Goal: Navigation & Orientation: Find specific page/section

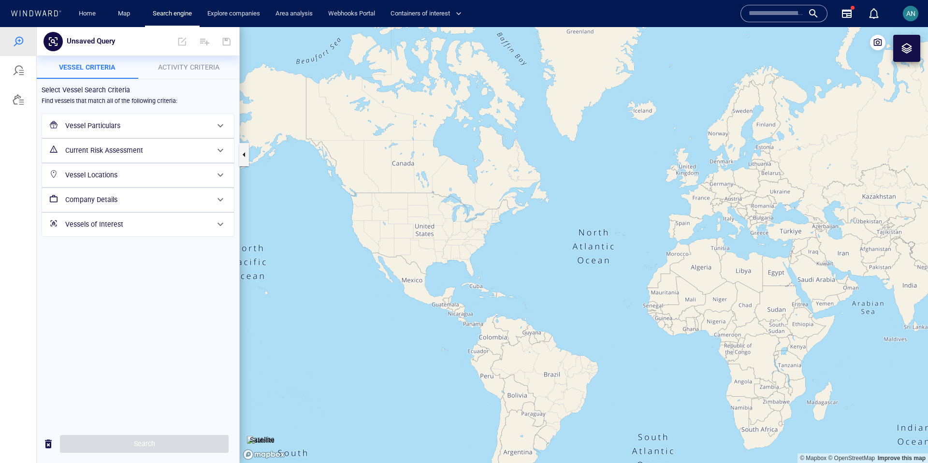
click at [908, 42] on div at bounding box center [906, 48] width 27 height 27
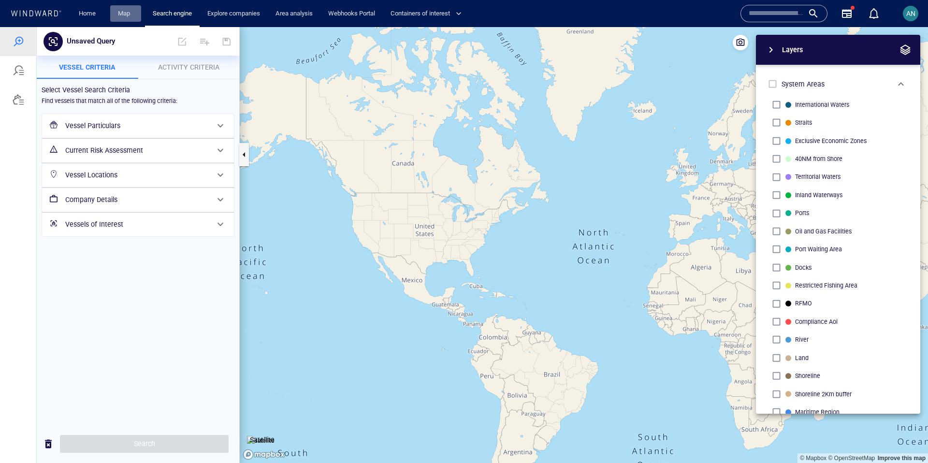
click at [128, 19] on link "Map" at bounding box center [125, 13] width 23 height 17
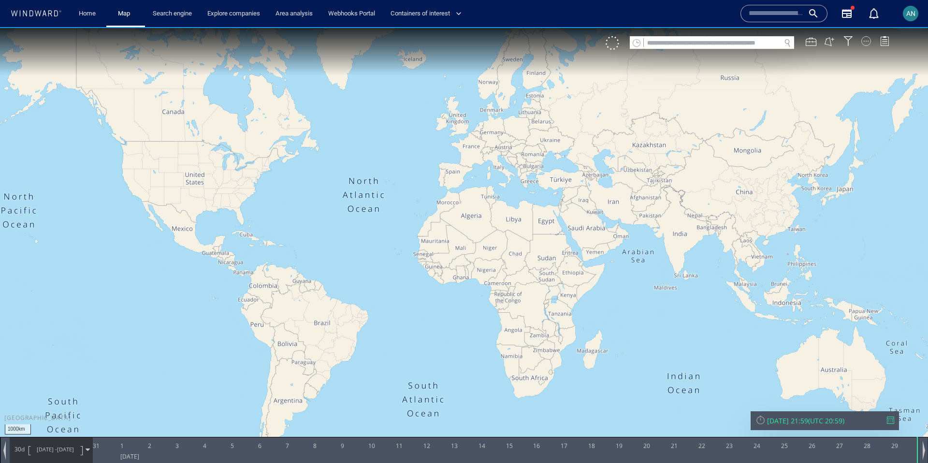
click at [865, 39] on div at bounding box center [866, 41] width 10 height 10
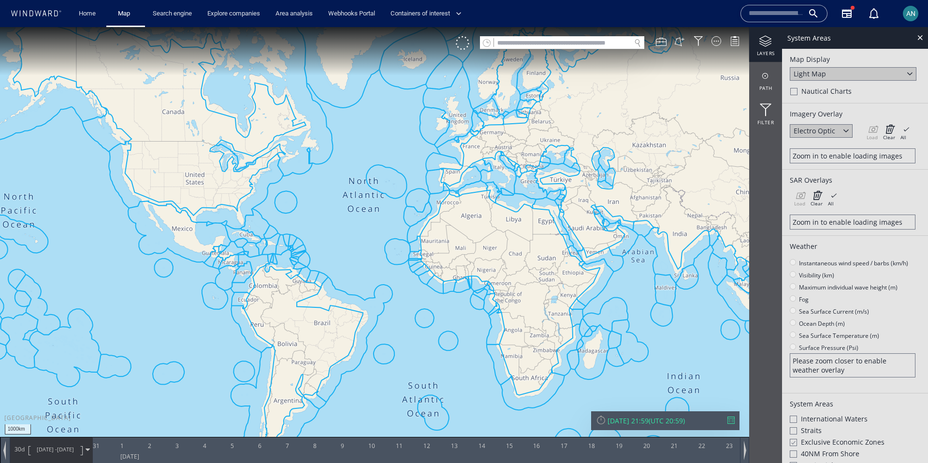
click at [838, 74] on div "Light Map" at bounding box center [852, 74] width 127 height 14
click at [821, 89] on div "Satellite" at bounding box center [852, 87] width 127 height 13
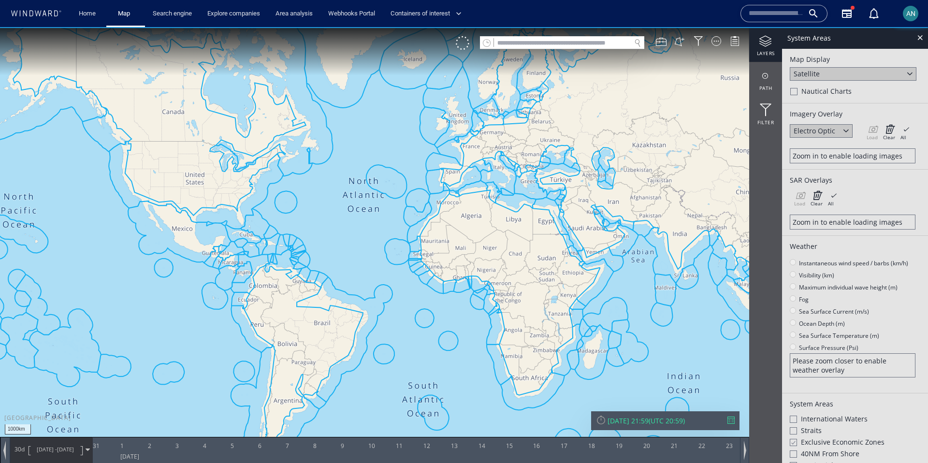
click at [686, 202] on canvas "Map" at bounding box center [464, 240] width 928 height 426
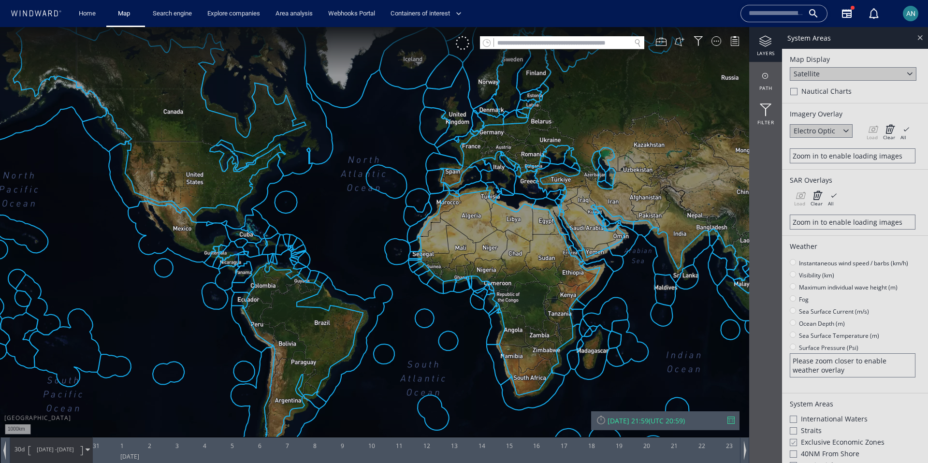
click at [923, 36] on div at bounding box center [919, 37] width 11 height 11
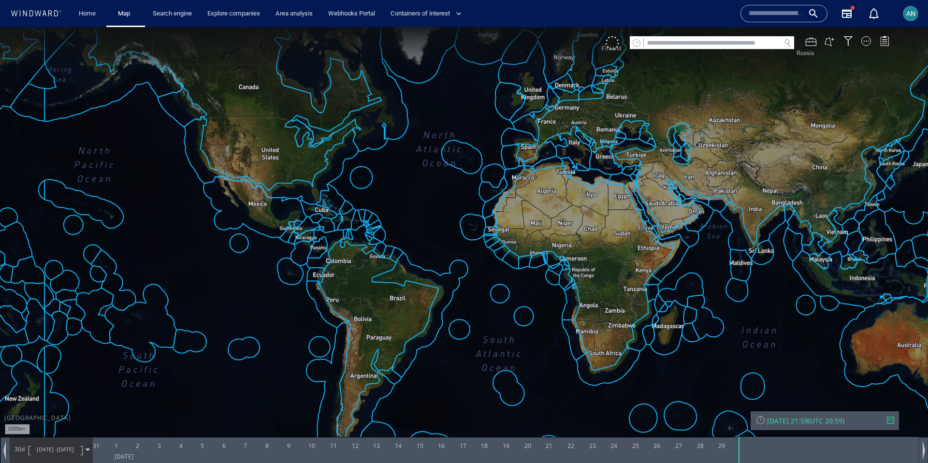
drag, startPoint x: 496, startPoint y: 272, endPoint x: 509, endPoint y: 241, distance: 34.0
click at [509, 241] on canvas "Map" at bounding box center [464, 240] width 928 height 426
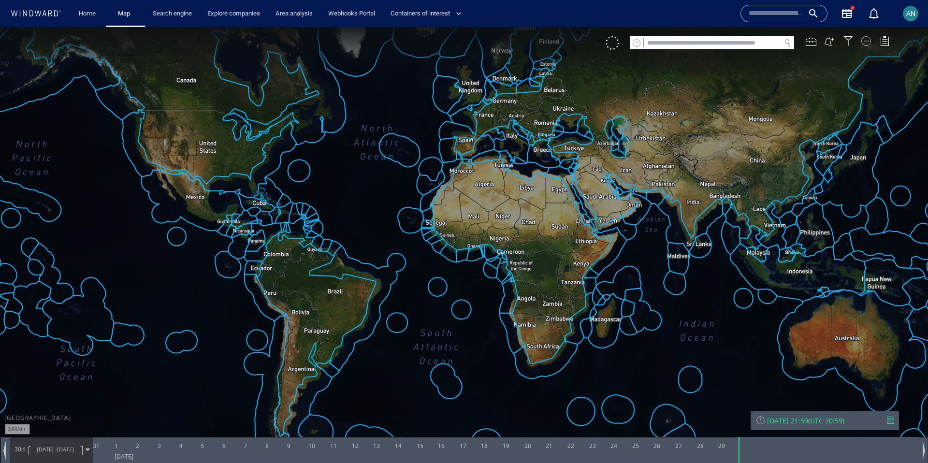
click at [866, 42] on div at bounding box center [866, 41] width 10 height 10
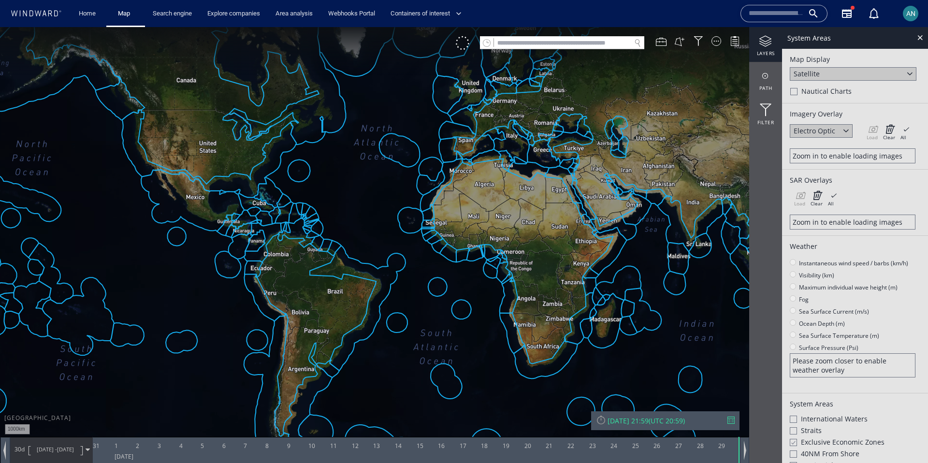
click at [894, 71] on div "Satellite" at bounding box center [852, 74] width 127 height 14
click at [865, 100] on div "Light Map" at bounding box center [852, 100] width 127 height 13
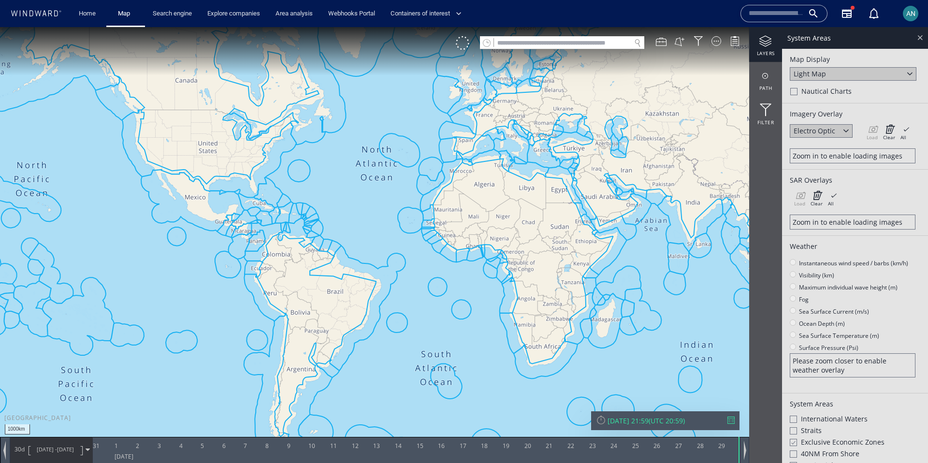
click at [918, 41] on div at bounding box center [919, 37] width 11 height 11
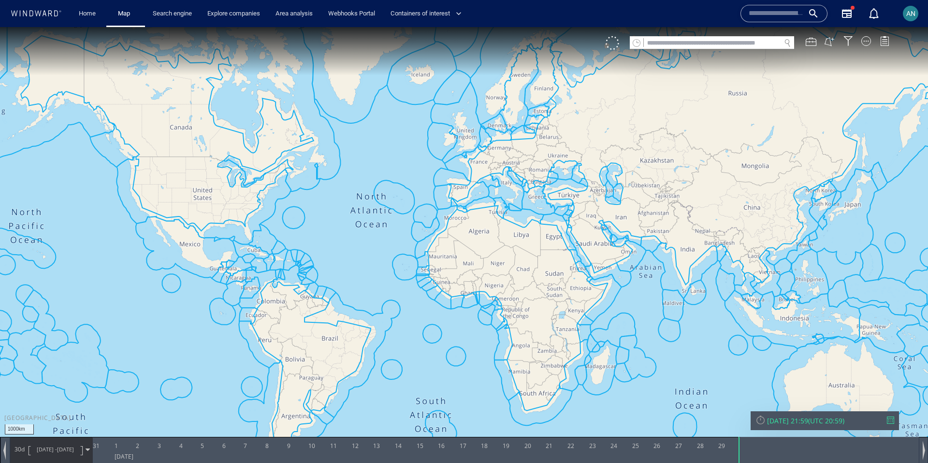
drag, startPoint x: 486, startPoint y: 166, endPoint x: 476, endPoint y: 246, distance: 80.8
click at [476, 246] on canvas "Map" at bounding box center [464, 240] width 928 height 426
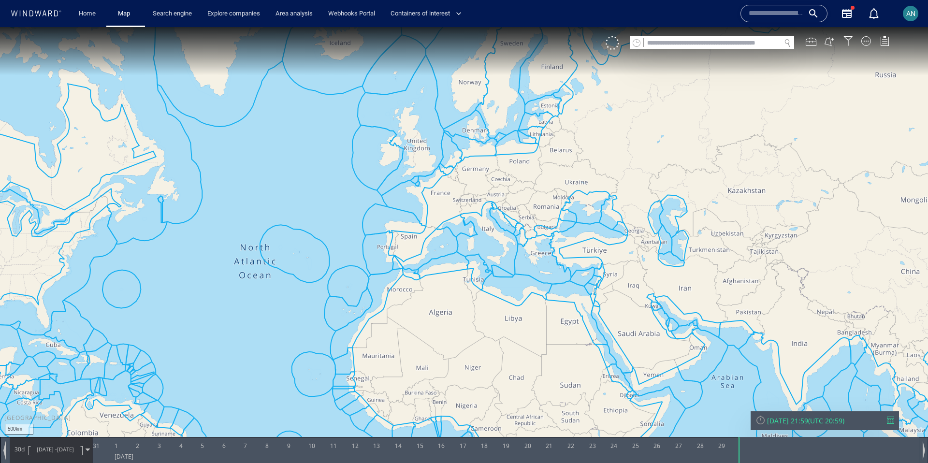
drag, startPoint x: 476, startPoint y: 246, endPoint x: 437, endPoint y: 285, distance: 55.7
click at [437, 285] on canvas "Map" at bounding box center [464, 240] width 928 height 426
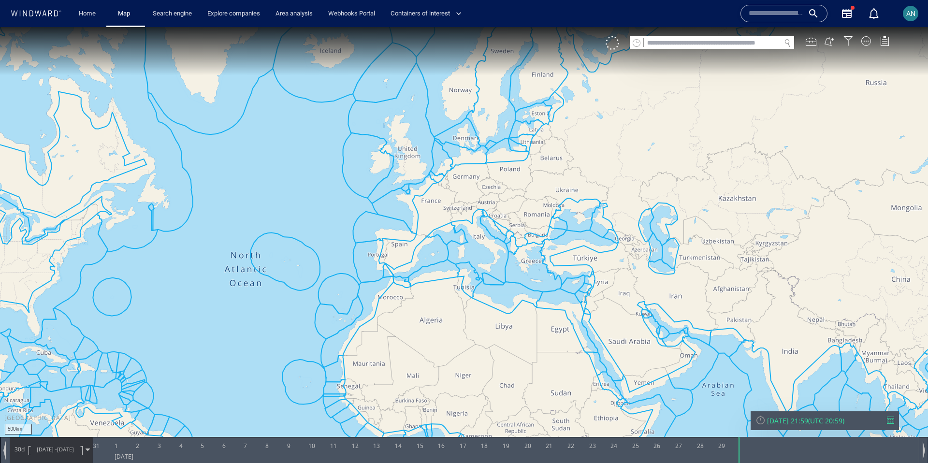
drag, startPoint x: 315, startPoint y: 278, endPoint x: 408, endPoint y: 265, distance: 93.7
click at [408, 265] on canvas "Map" at bounding box center [464, 240] width 928 height 426
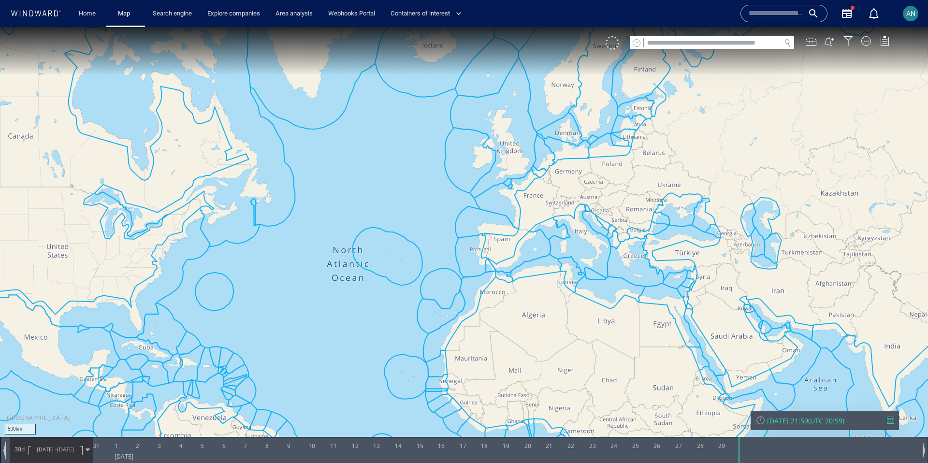
drag, startPoint x: 605, startPoint y: 200, endPoint x: 582, endPoint y: 247, distance: 52.5
click at [583, 247] on canvas "Map" at bounding box center [464, 240] width 928 height 426
